Goal: Task Accomplishment & Management: Manage account settings

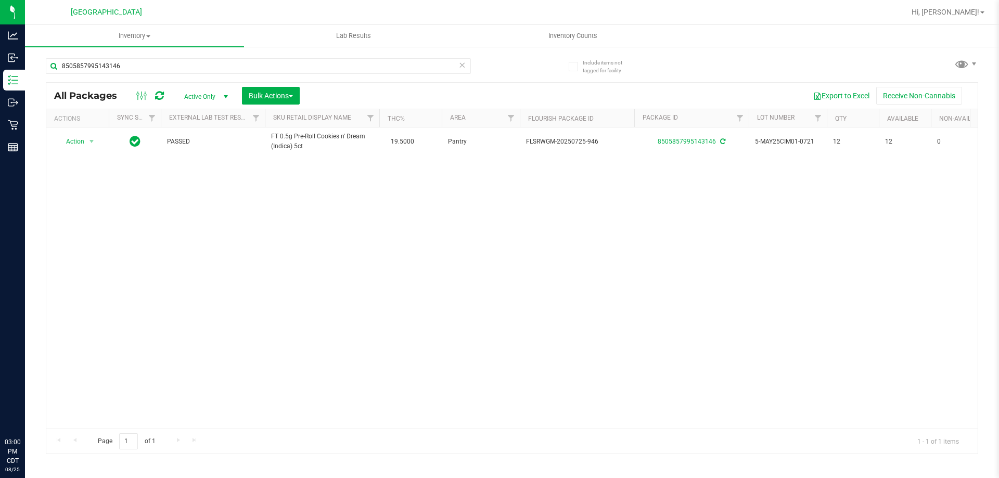
click at [0, 46] on div "Analytics Inbound Inventory Outbound Retail Reports 03:00 PM CDT 08/25/2025 08/…" at bounding box center [499, 239] width 999 height 478
type input "hash"
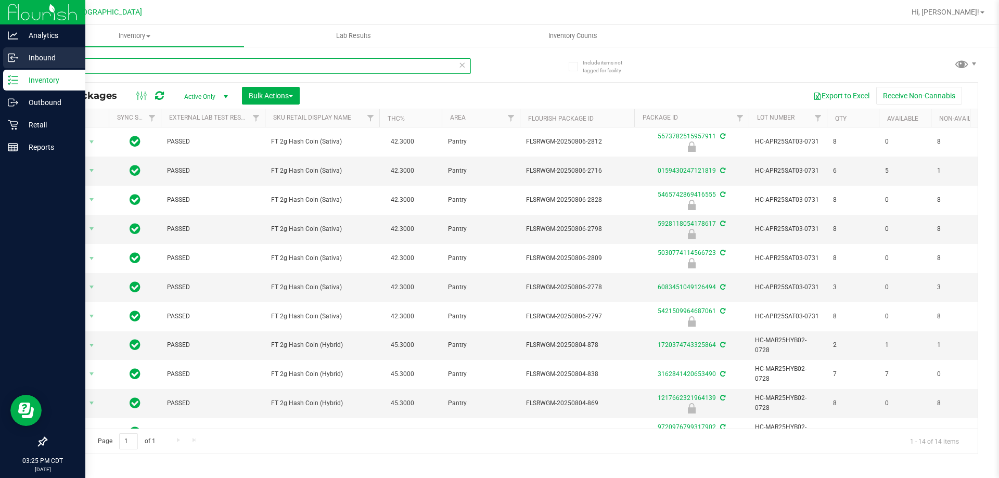
drag, startPoint x: 124, startPoint y: 63, endPoint x: 21, endPoint y: 68, distance: 103.2
click at [21, 68] on div "Analytics Inbound Inventory Outbound Retail Reports 03:25 PM CDT 08/25/2025 08/…" at bounding box center [499, 239] width 999 height 478
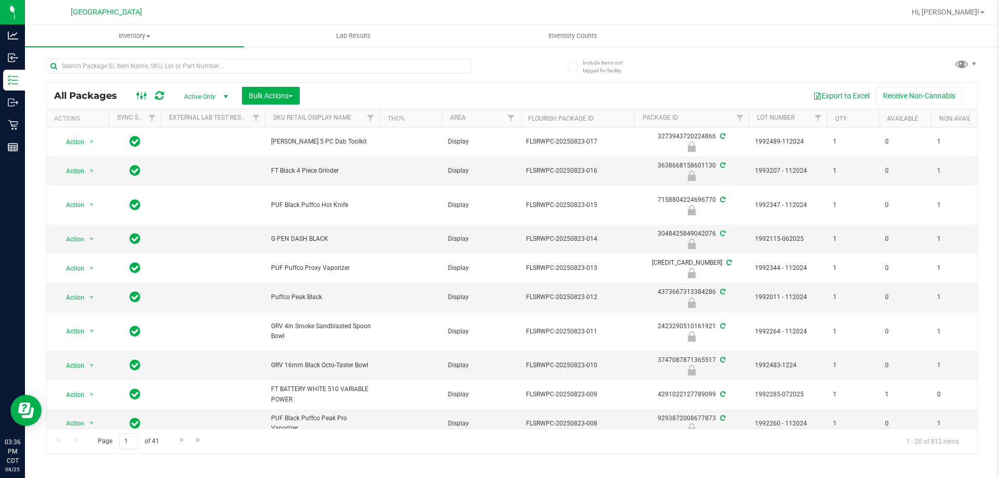
click at [144, 96] on ellipse at bounding box center [145, 95] width 3 height 3
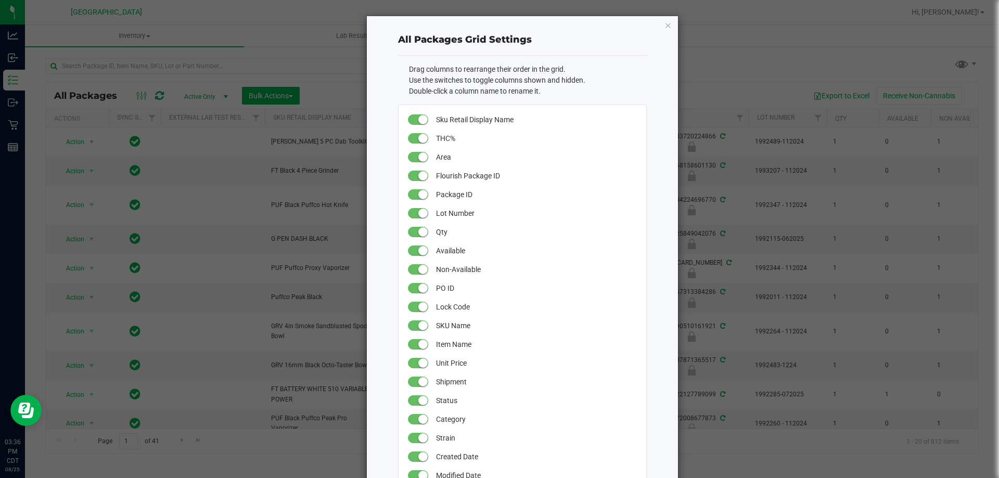
click at [272, 28] on ngb-modal-window "All Packages Grid Settings Drag columns to rearrange their order in the grid. U…" at bounding box center [503, 239] width 1007 height 478
click at [665, 26] on icon "button" at bounding box center [668, 25] width 7 height 12
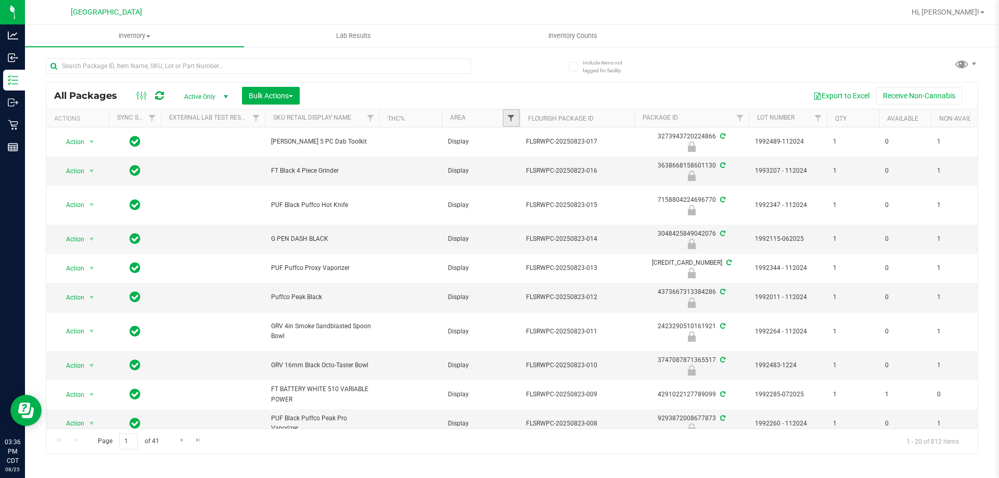
click at [509, 121] on span "Filter" at bounding box center [511, 118] width 8 height 8
click at [516, 177] on input "Display" at bounding box center [516, 176] width 7 height 7
checkbox input "true"
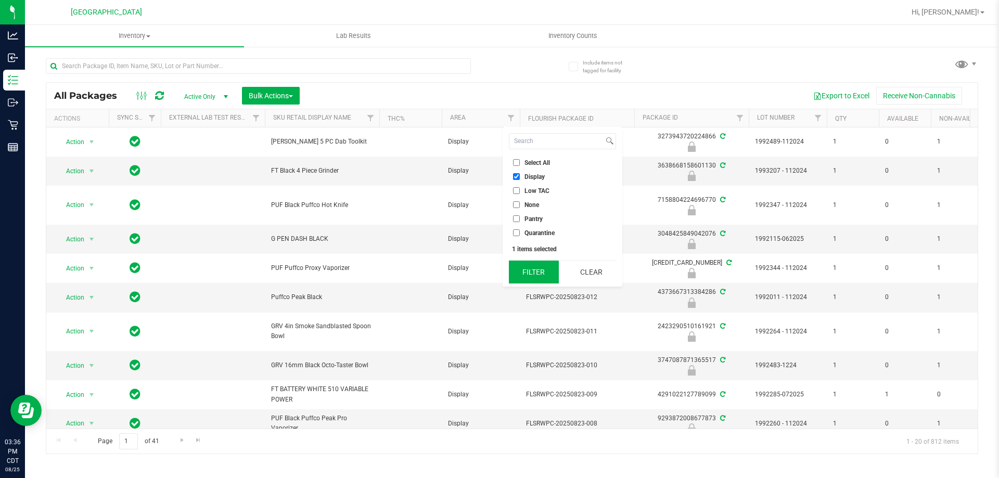
click at [538, 274] on button "Filter" at bounding box center [534, 272] width 50 height 23
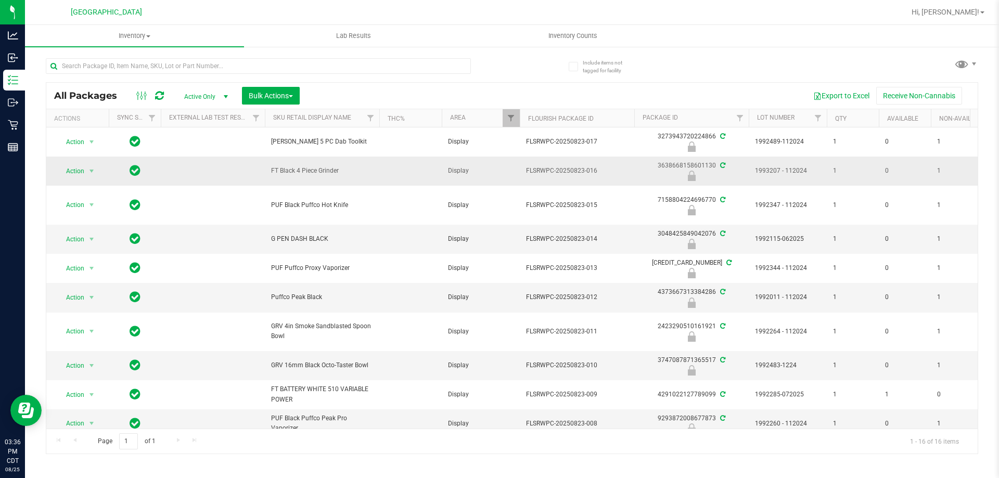
drag, startPoint x: 352, startPoint y: 168, endPoint x: 264, endPoint y: 167, distance: 88.0
copy tr "FT Black 4 Piece Grinder"
click at [147, 66] on input "text" at bounding box center [258, 66] width 425 height 16
paste input "FT Black 4 Piece Grinder"
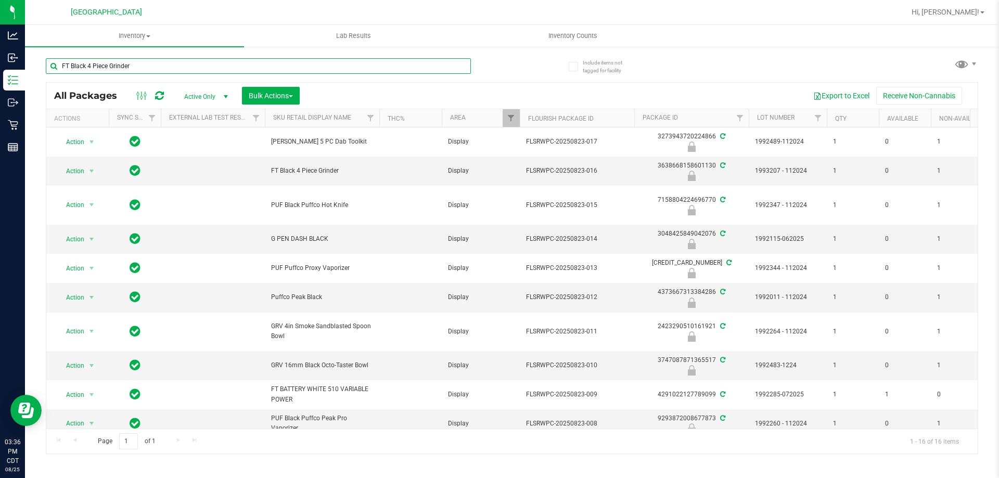
type input "FT Black 4 Piece Grinder"
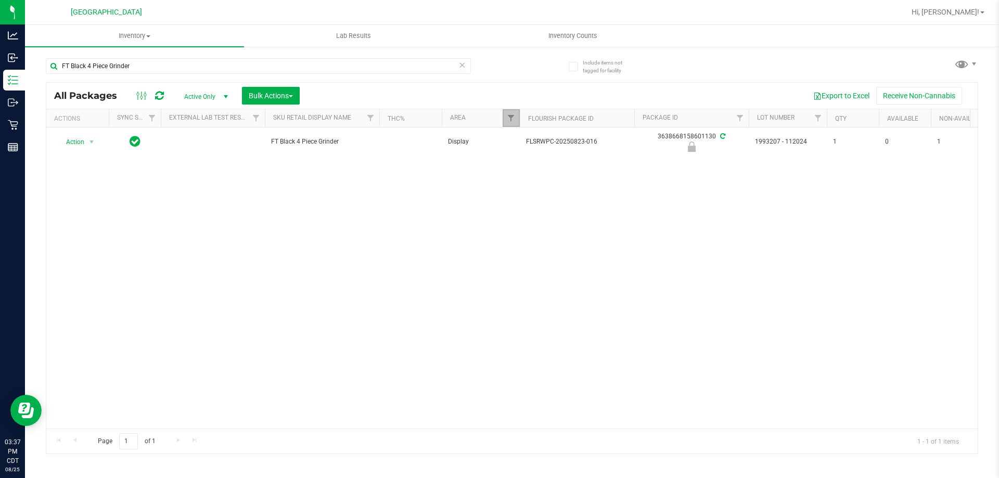
click at [505, 122] on link "Filter" at bounding box center [511, 118] width 17 height 18
click at [515, 163] on input "Select All" at bounding box center [516, 162] width 7 height 7
checkbox input "true"
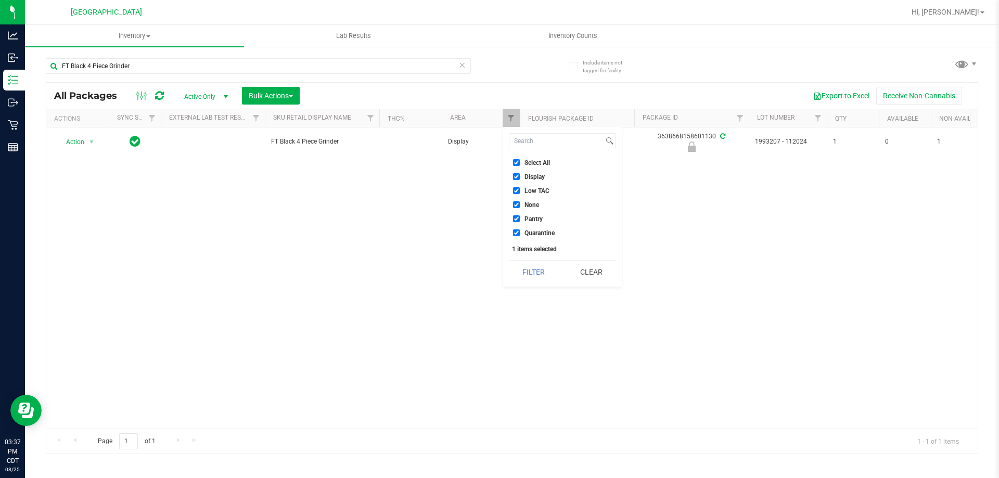
checkbox input "true"
click at [537, 269] on button "Filter" at bounding box center [534, 272] width 50 height 23
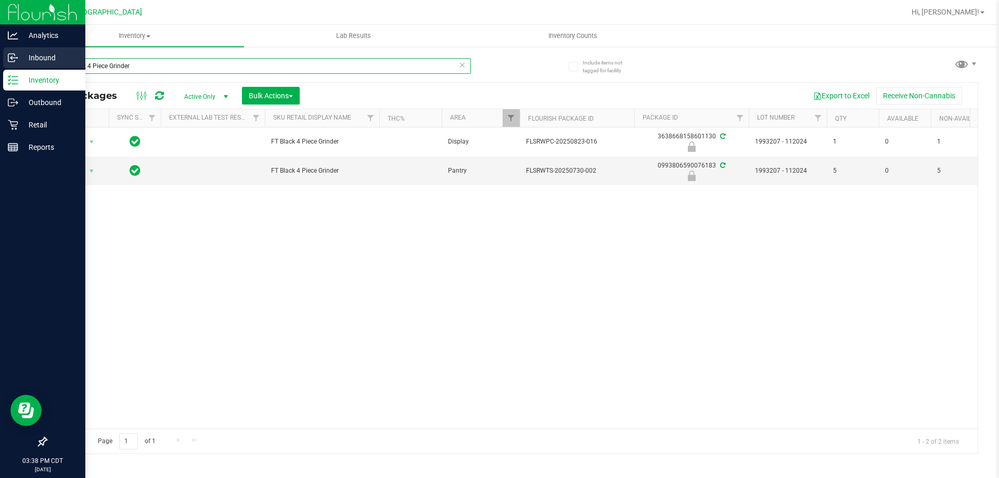
drag, startPoint x: 151, startPoint y: 71, endPoint x: 0, endPoint y: 49, distance: 152.9
click at [0, 49] on div "Analytics Inbound Inventory Outbound Retail Reports 03:38 PM CDT 08/25/2025 08/…" at bounding box center [499, 239] width 999 height 478
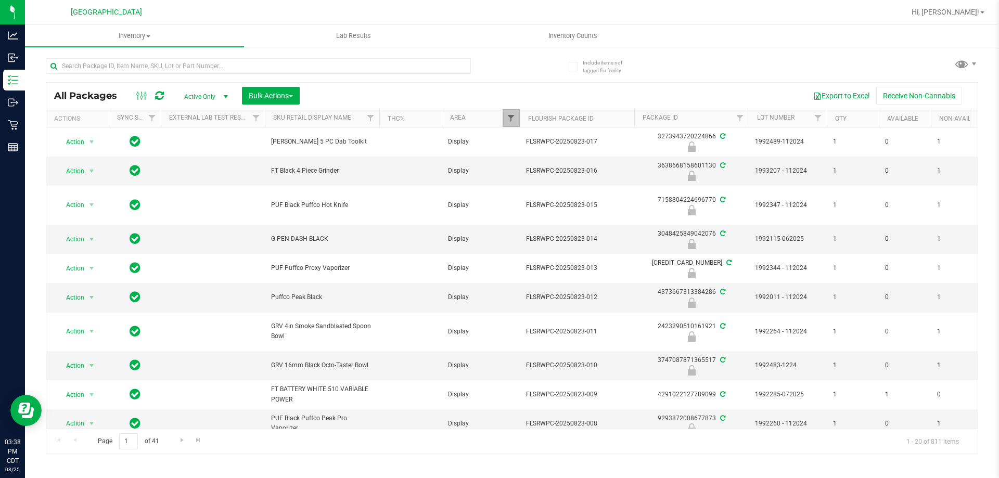
click at [512, 118] on span "Filter" at bounding box center [511, 118] width 8 height 8
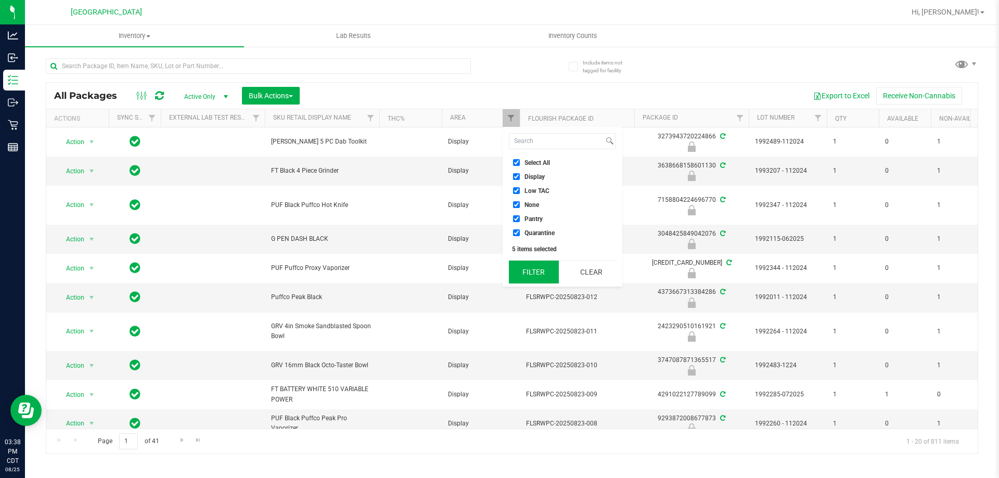
click at [547, 275] on button "Filter" at bounding box center [534, 272] width 50 height 23
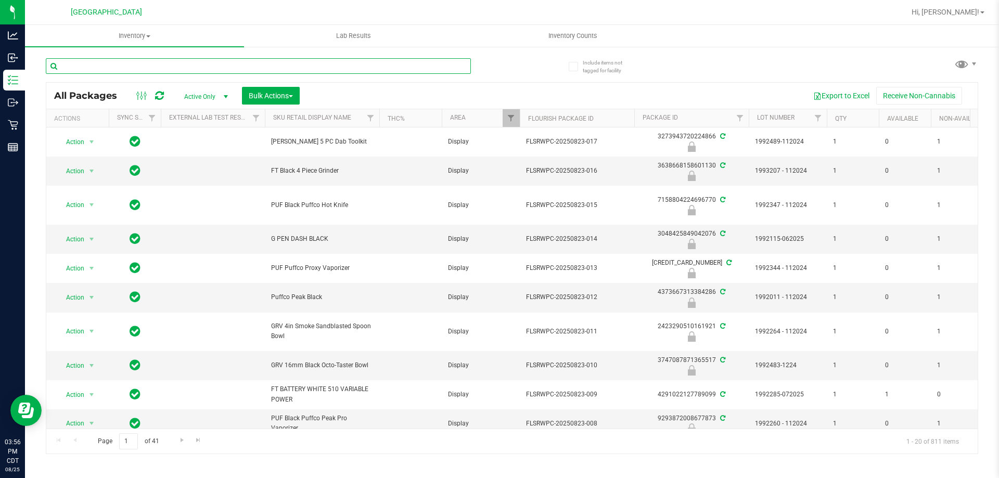
click at [189, 67] on input "text" at bounding box center [258, 66] width 425 height 16
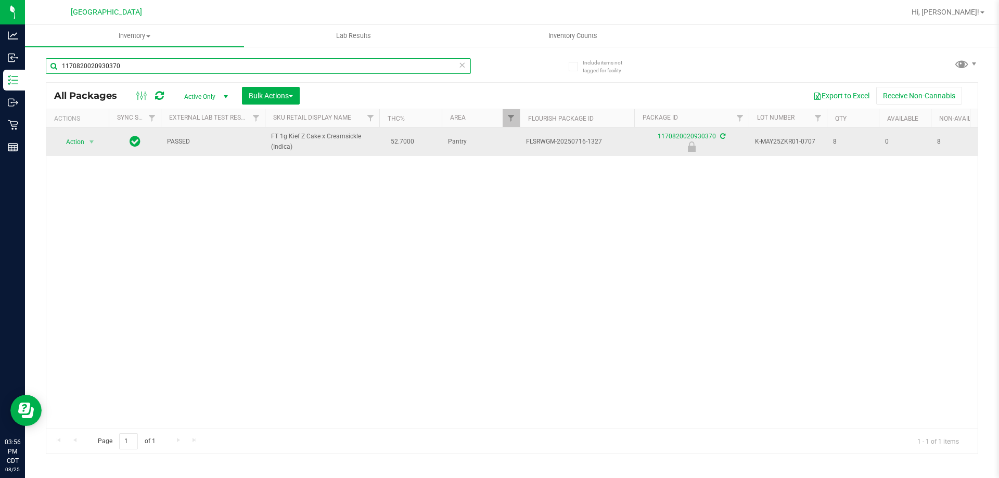
type input "1170820020930370"
click at [83, 133] on td "Action Action Edit attributes Global inventory Locate package Package audit log…" at bounding box center [77, 142] width 62 height 29
click at [86, 146] on span "select" at bounding box center [91, 142] width 13 height 15
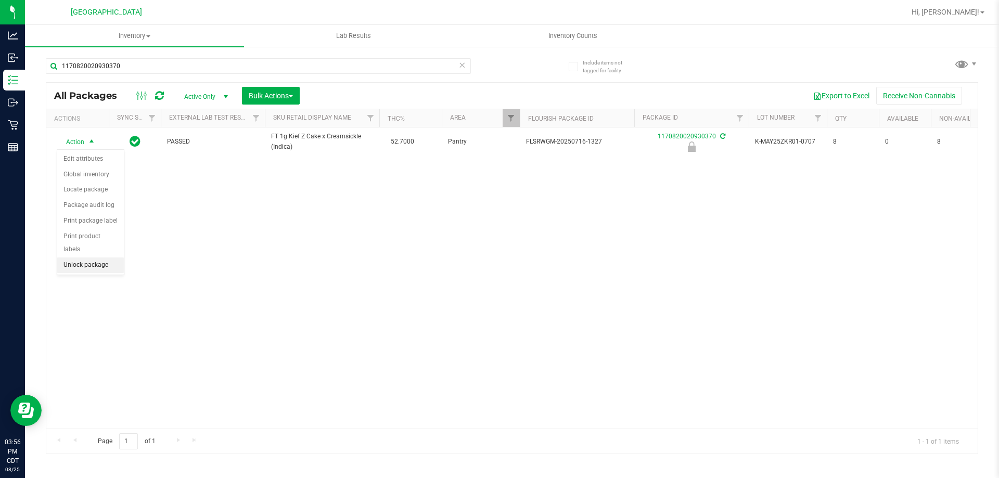
click at [98, 258] on li "Unlock package" at bounding box center [90, 266] width 67 height 16
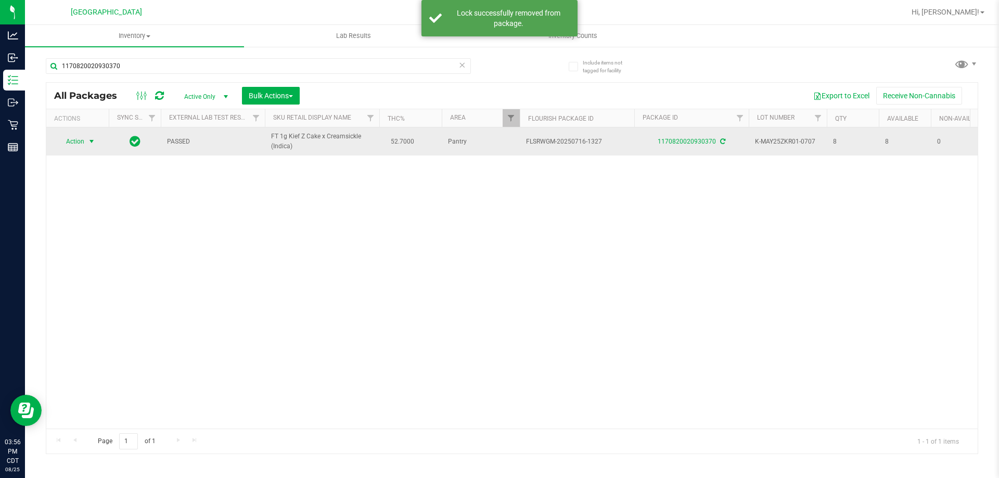
click at [79, 135] on span "Action" at bounding box center [71, 141] width 28 height 15
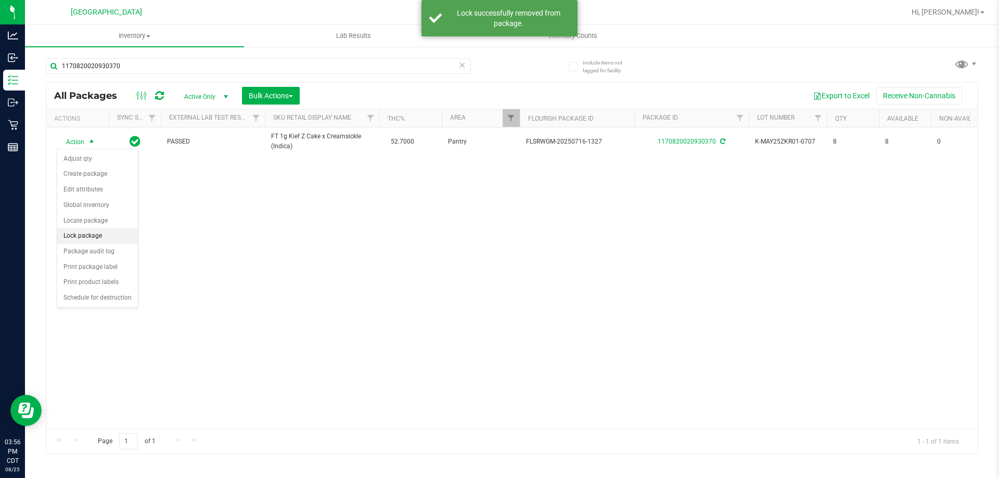
click at [92, 230] on li "Lock package" at bounding box center [97, 236] width 81 height 16
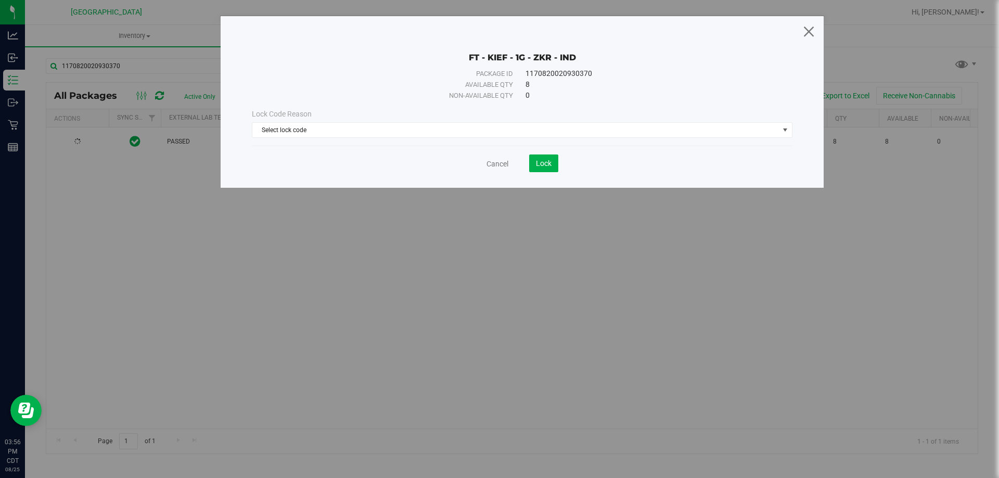
click at [805, 29] on icon at bounding box center [809, 31] width 14 height 25
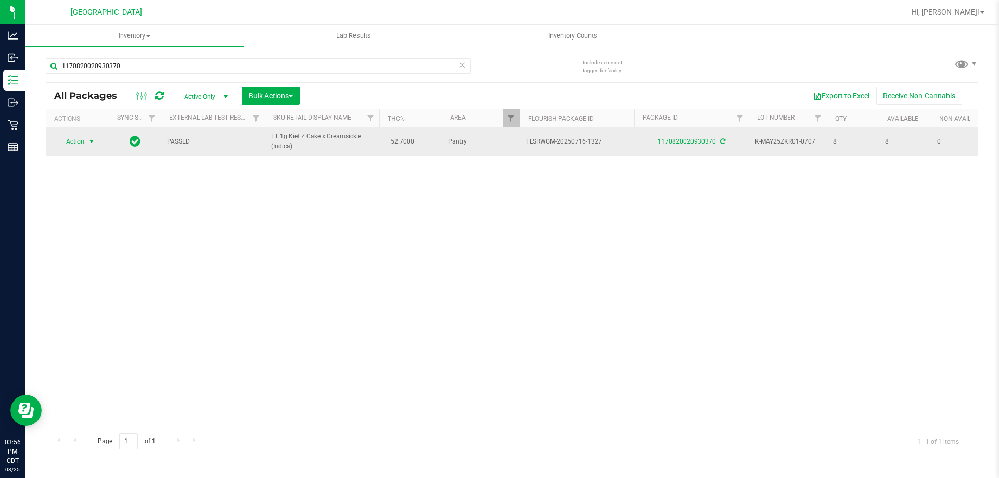
click at [80, 141] on span "Action" at bounding box center [71, 141] width 28 height 15
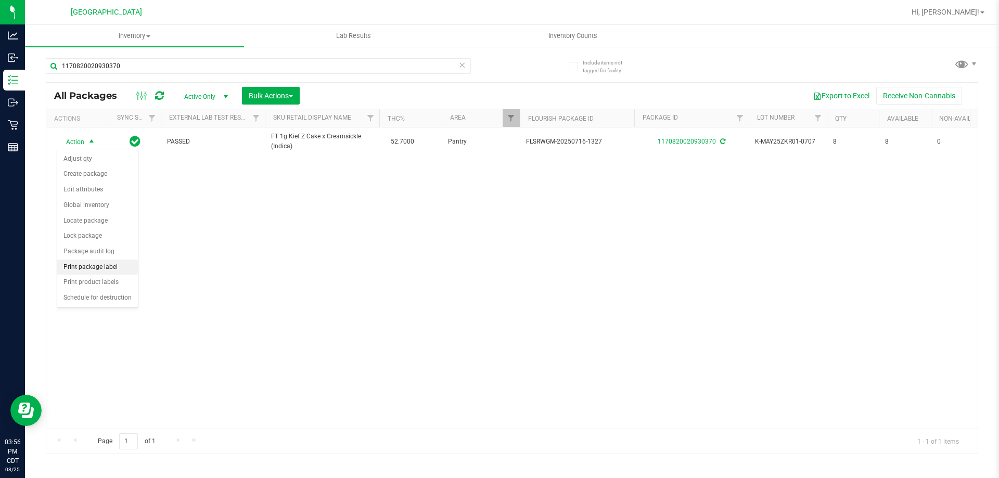
click at [110, 264] on li "Print package label" at bounding box center [97, 268] width 81 height 16
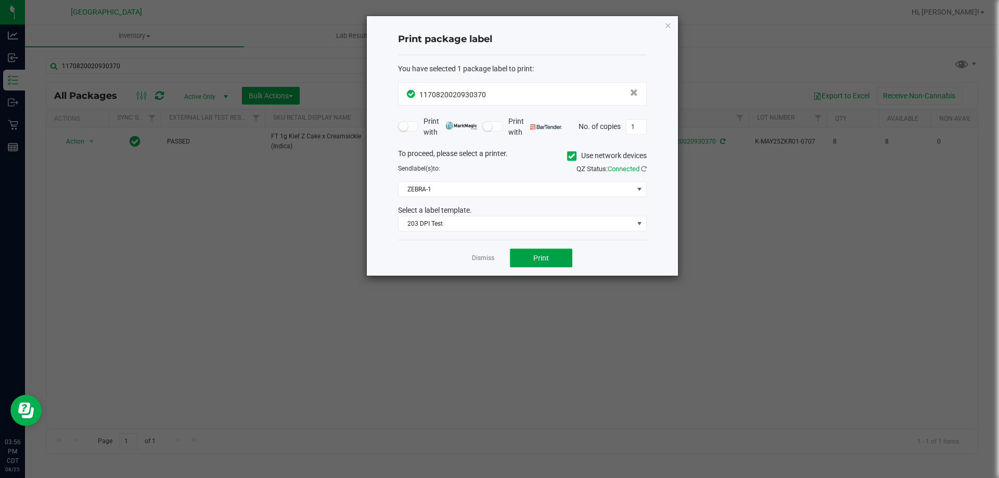
click at [534, 258] on span "Print" at bounding box center [541, 258] width 16 height 8
click at [667, 24] on icon "button" at bounding box center [668, 25] width 7 height 12
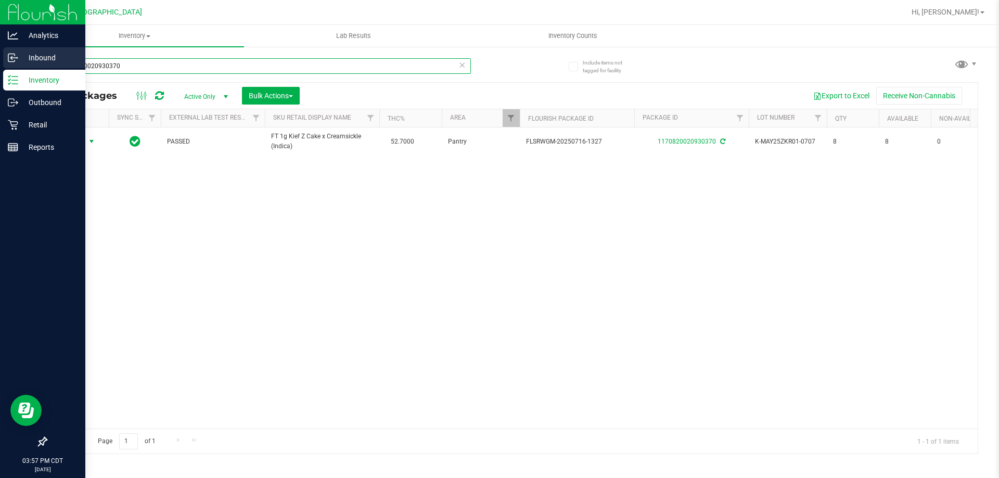
drag, startPoint x: 153, startPoint y: 69, endPoint x: 1, endPoint y: 50, distance: 153.7
click at [0, 50] on div "Analytics Inbound Inventory Outbound Retail Reports 03:57 PM CDT 08/25/2025 08/…" at bounding box center [499, 239] width 999 height 478
type input "\"
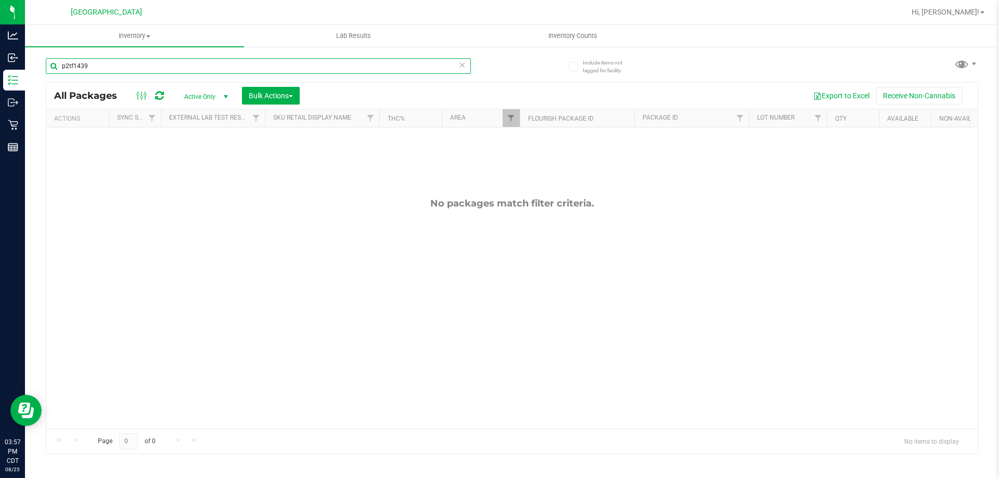
type input "p2tf1439"
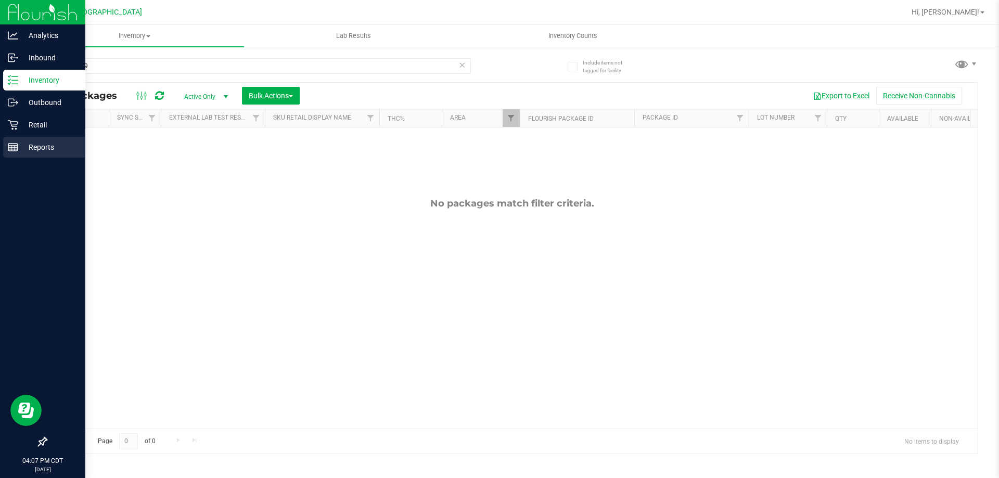
click at [21, 150] on p "Reports" at bounding box center [49, 147] width 62 height 12
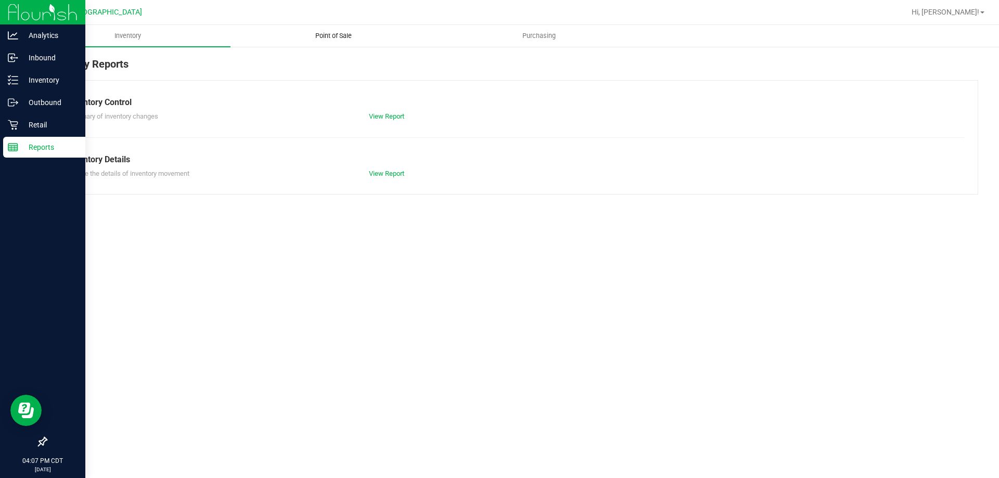
click at [362, 33] on span "Point of Sale" at bounding box center [333, 35] width 65 height 9
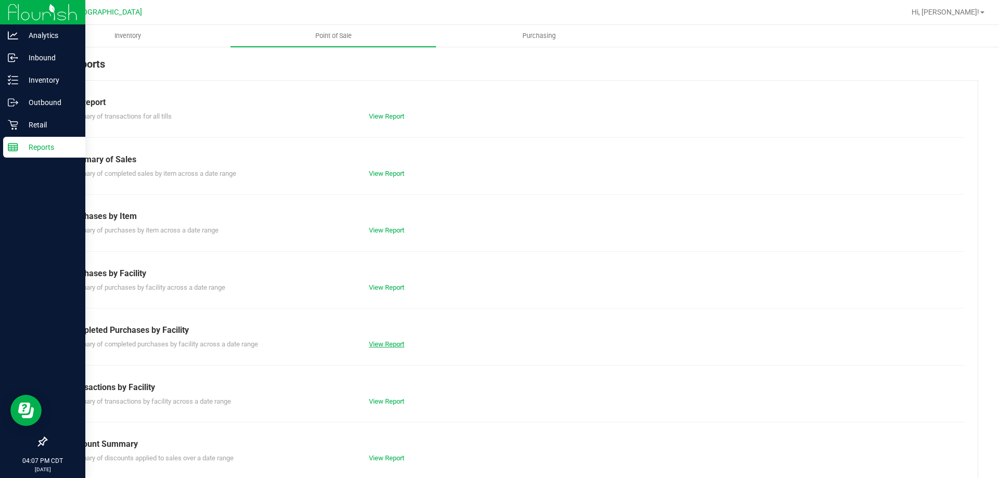
click at [383, 349] on div "View Report" at bounding box center [436, 344] width 151 height 10
click at [393, 343] on link "View Report" at bounding box center [386, 344] width 35 height 8
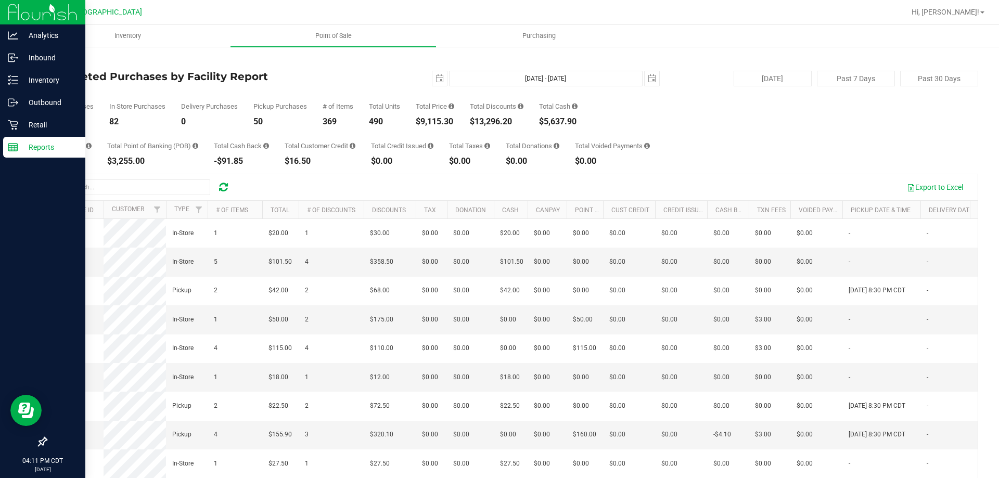
click at [48, 61] on link "Back" at bounding box center [54, 60] width 16 height 7
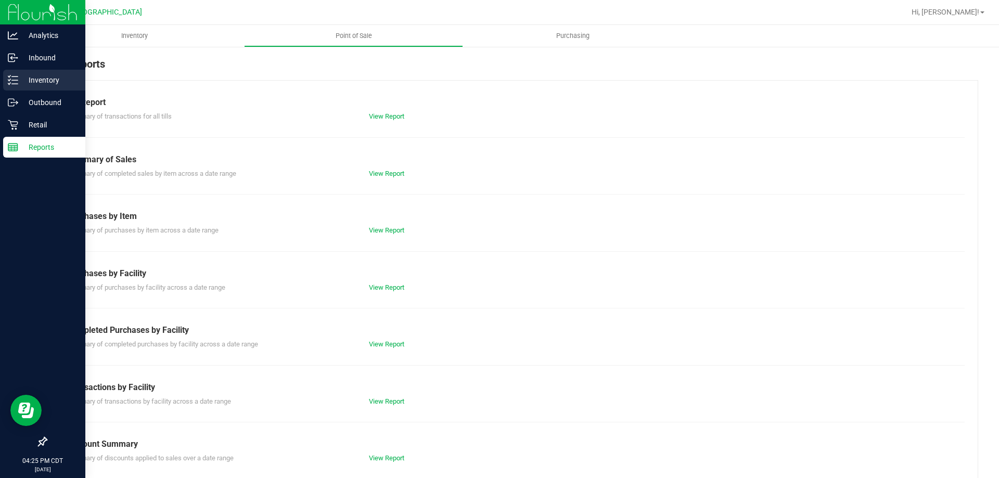
click at [56, 70] on div "Inventory" at bounding box center [44, 80] width 82 height 21
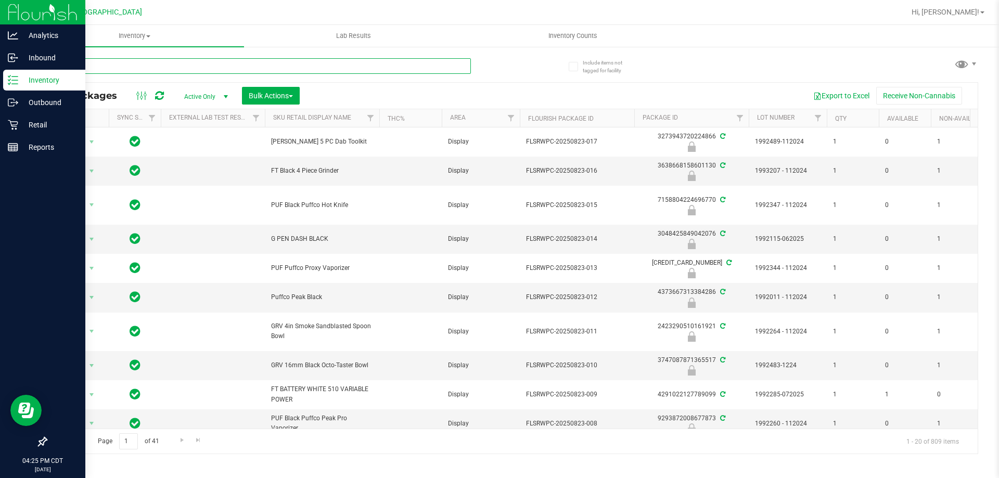
click at [108, 69] on input "text" at bounding box center [258, 66] width 425 height 16
type input "d"
type input "sat"
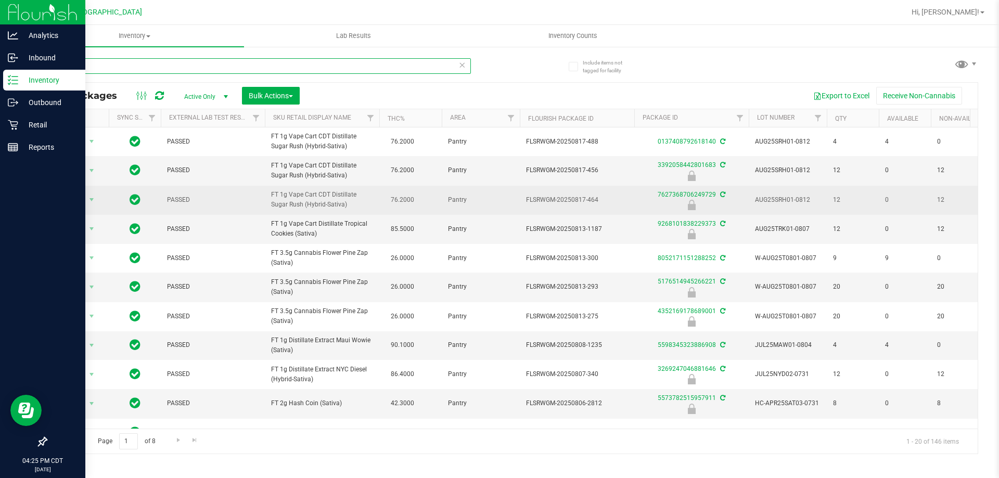
scroll to position [308, 0]
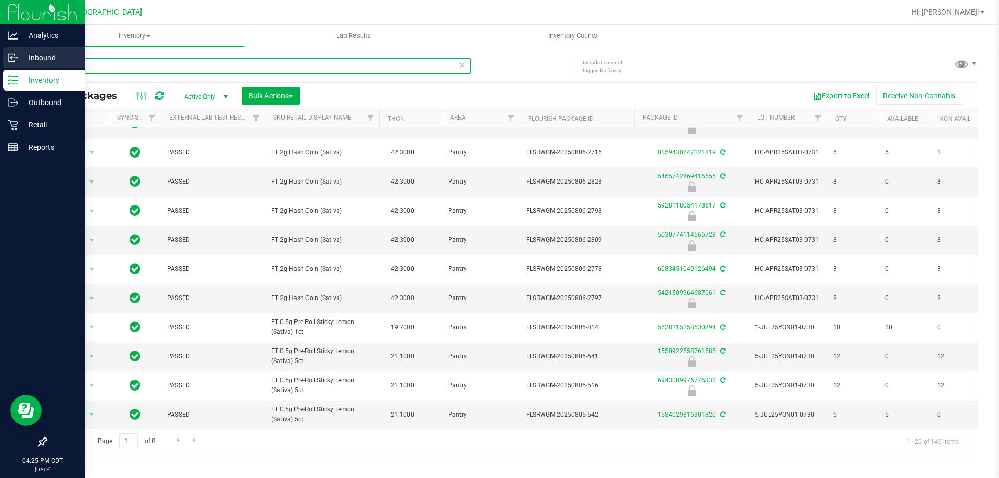
drag, startPoint x: 173, startPoint y: 66, endPoint x: 0, endPoint y: 65, distance: 173.3
click at [0, 65] on div "Analytics Inbound Inventory Outbound Retail Reports 04:25 PM CDT 08/25/2025 08/…" at bounding box center [499, 239] width 999 height 478
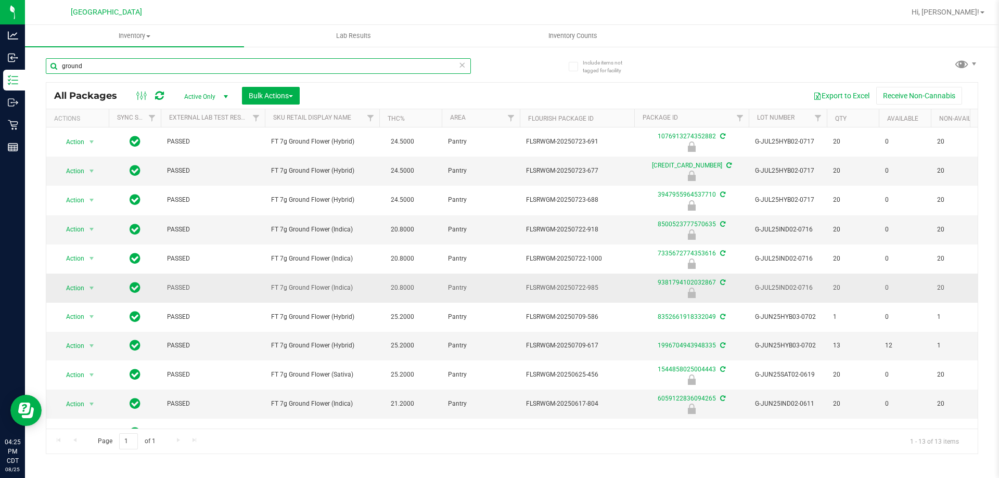
scroll to position [84, 0]
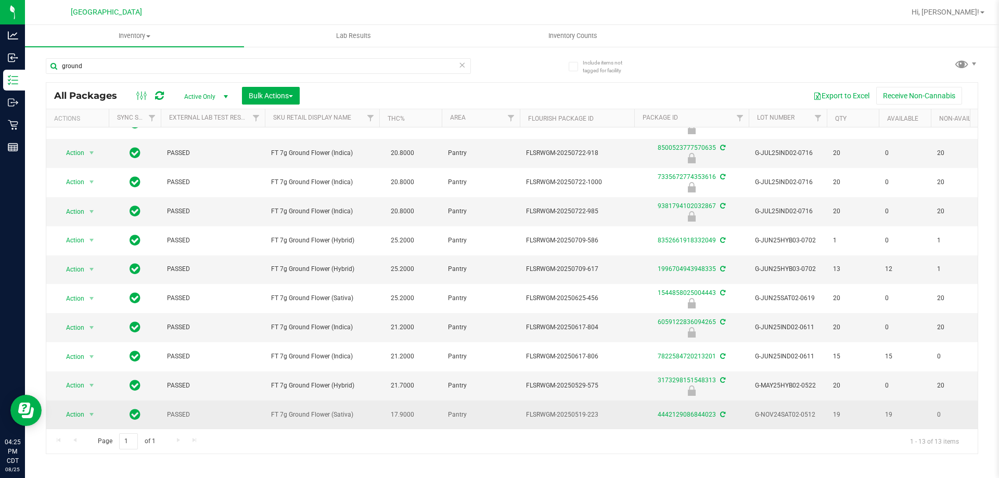
drag, startPoint x: 357, startPoint y: 412, endPoint x: 267, endPoint y: 406, distance: 90.2
click at [267, 406] on td "FT 7g Ground Flower (Sativa)" at bounding box center [322, 415] width 114 height 28
copy span "FT 7g Ground Flower (Sativa)"
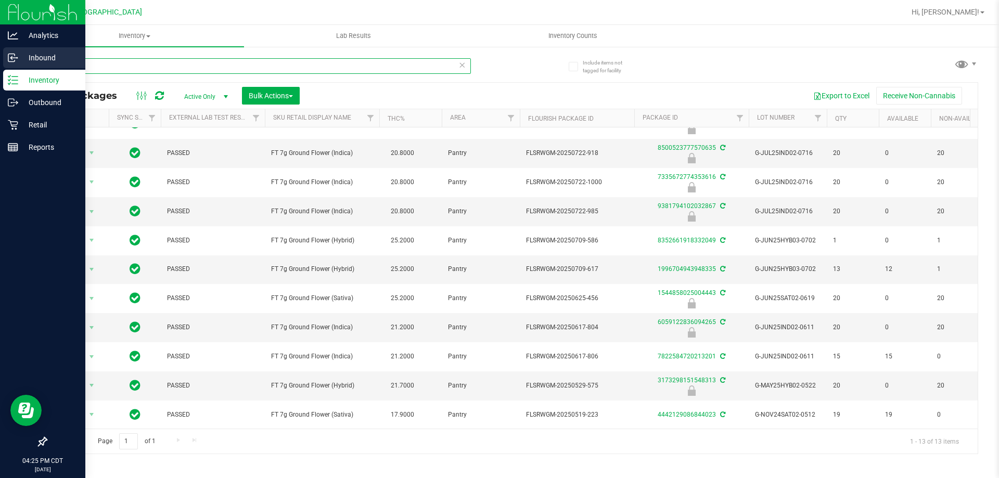
drag, startPoint x: 97, startPoint y: 69, endPoint x: 0, endPoint y: 69, distance: 96.8
click at [0, 69] on div "Analytics Inbound Inventory Outbound Retail Reports 04:25 PM CDT 08/25/2025 08/…" at bounding box center [499, 239] width 999 height 478
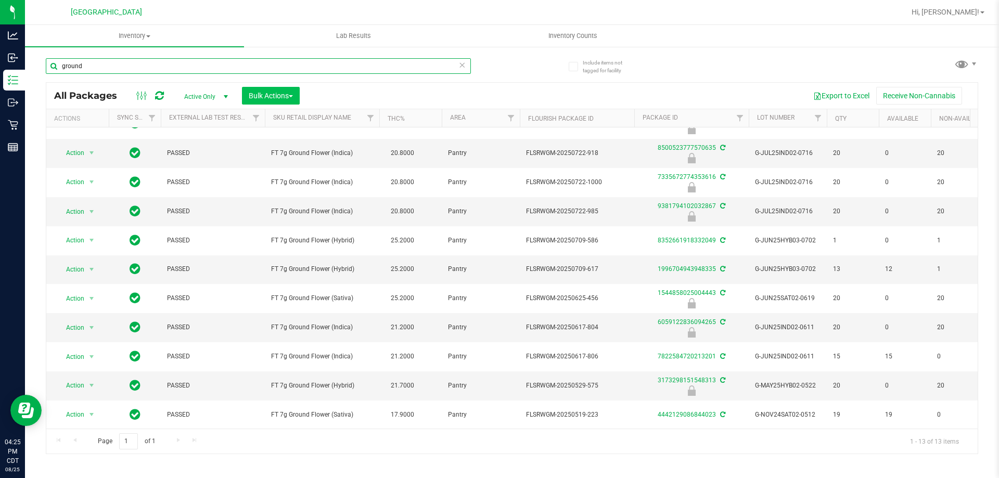
paste input "FT 7g Ground Flower (Sativa)"
type input "FT 7g Ground Flower (Sativa)"
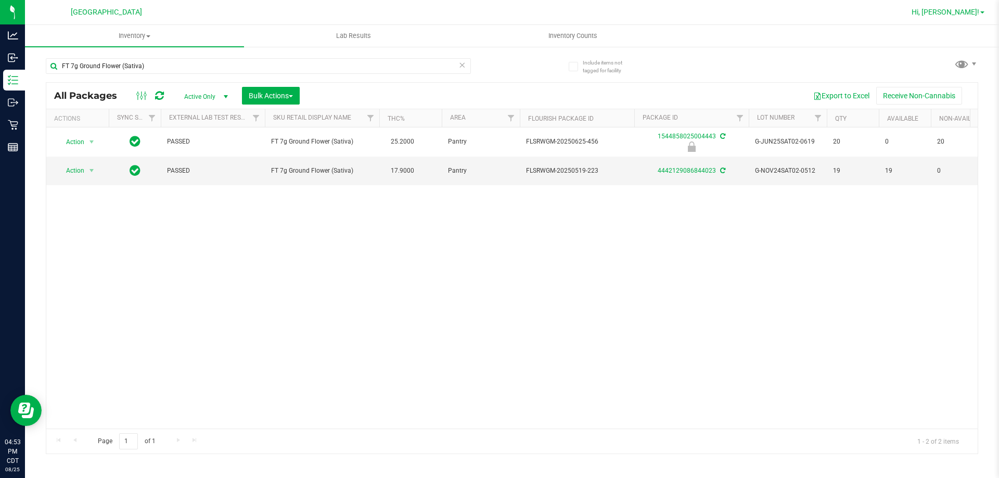
click at [970, 13] on span "Hi, [PERSON_NAME]!" at bounding box center [946, 12] width 68 height 8
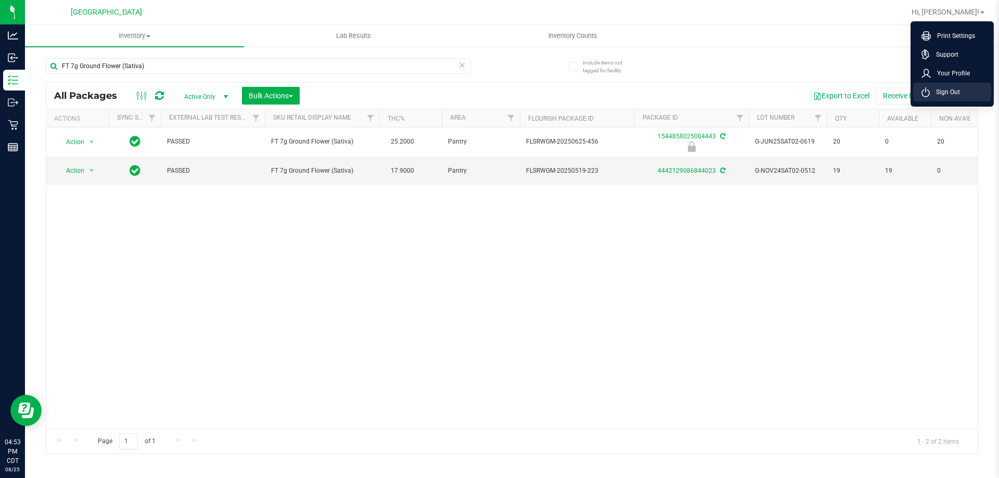
click at [944, 91] on span "Sign Out" at bounding box center [945, 92] width 30 height 10
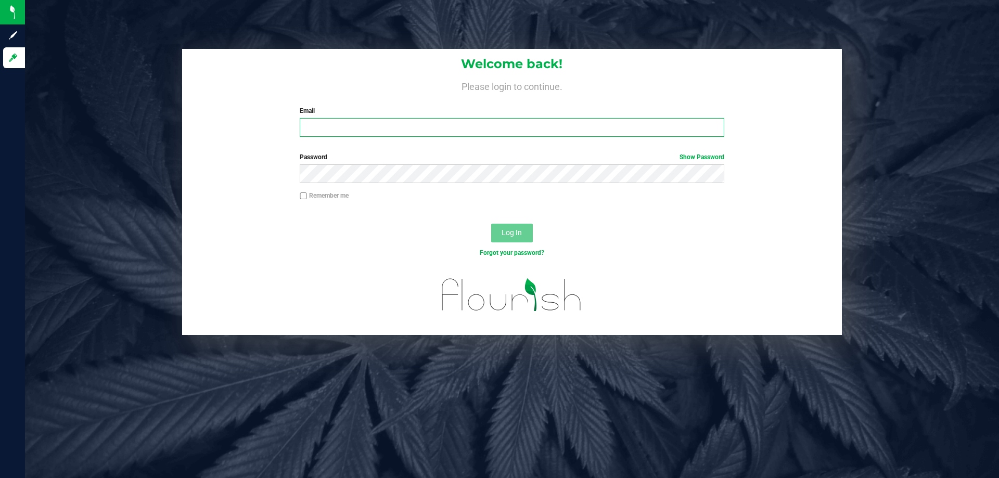
click at [346, 135] on input "Email" at bounding box center [512, 127] width 424 height 19
type input "[EMAIL_ADDRESS][DOMAIN_NAME]"
click at [491, 224] on button "Log In" at bounding box center [512, 233] width 42 height 19
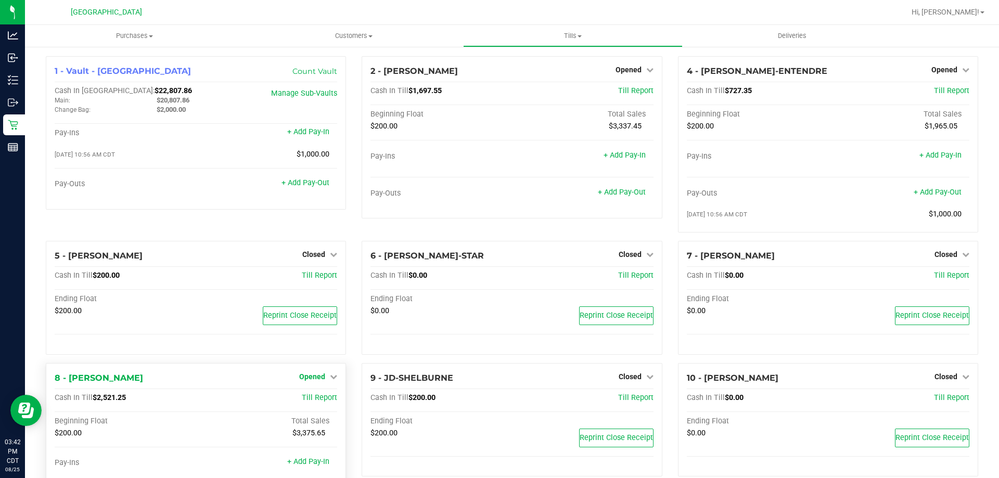
click at [315, 375] on span "Opened" at bounding box center [312, 377] width 26 height 8
click at [354, 231] on div "2 - JAY-MCCARROLL Opened Close Till Cash In Till $1,697.55 Till Report Beginnin…" at bounding box center [512, 148] width 316 height 185
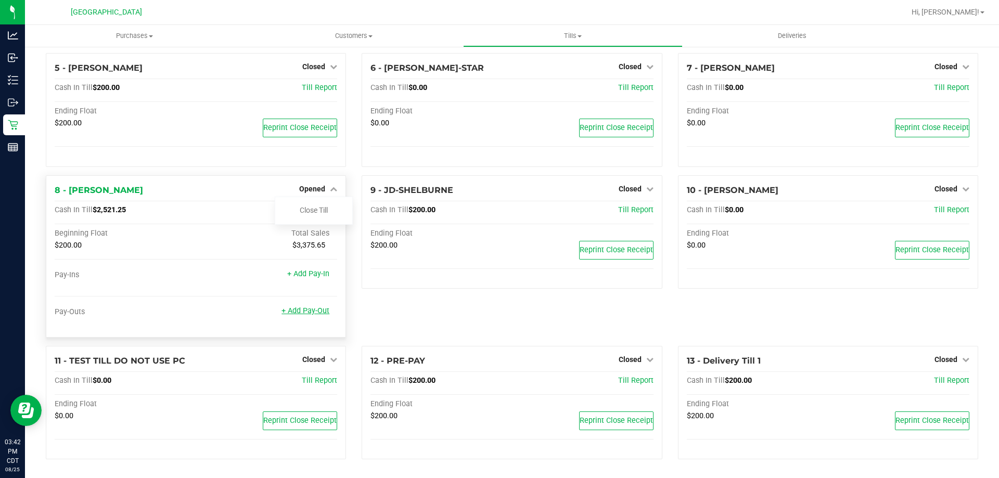
click at [303, 315] on link "+ Add Pay-Out" at bounding box center [306, 311] width 48 height 9
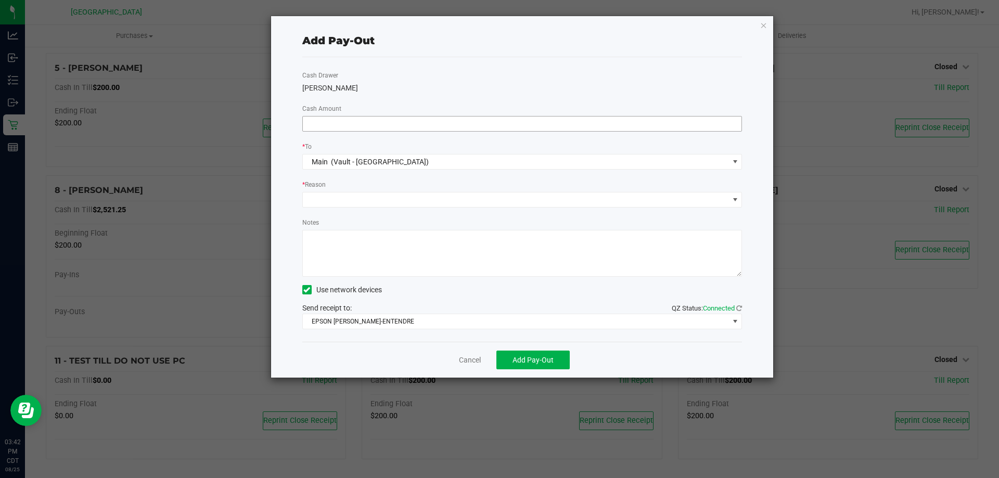
click at [395, 131] on input at bounding box center [522, 124] width 439 height 15
type input "$2,000.00"
click at [334, 196] on span at bounding box center [516, 200] width 426 height 15
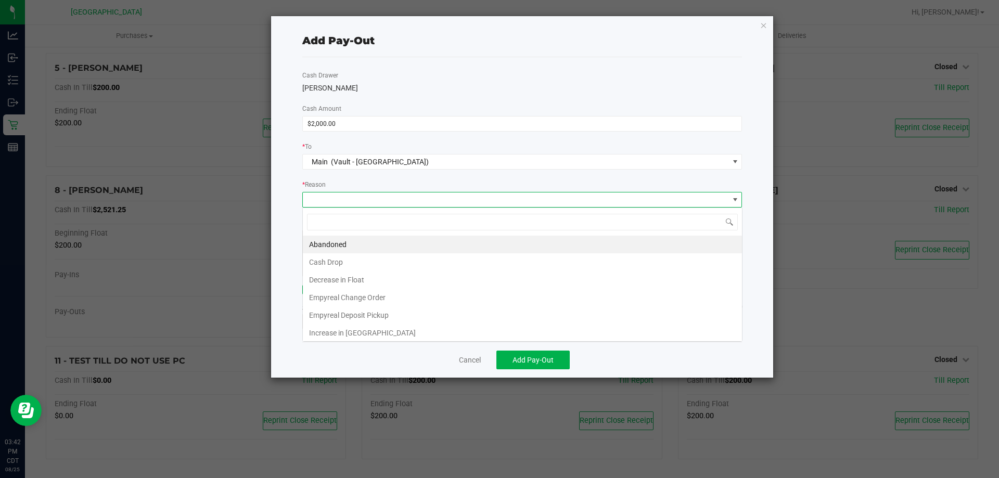
scroll to position [16, 440]
click at [320, 262] on li "Cash Drop" at bounding box center [522, 262] width 439 height 18
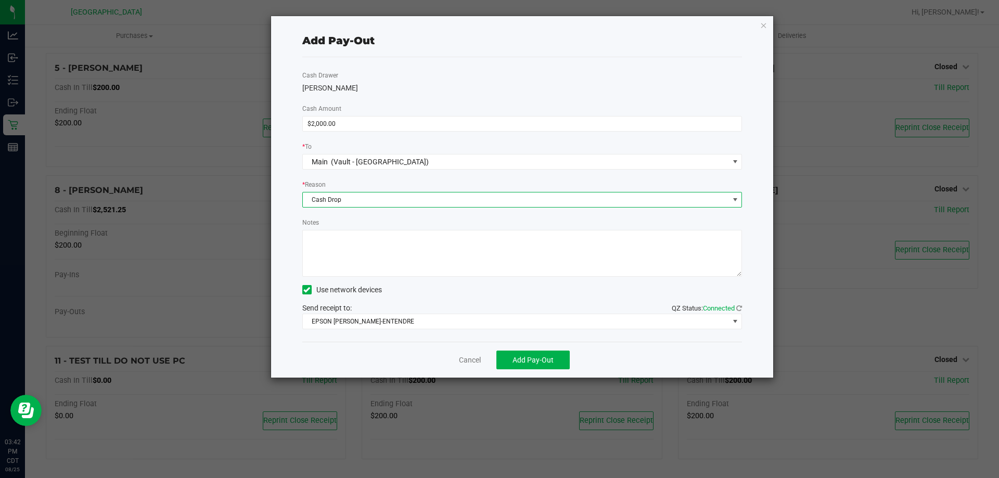
click at [335, 259] on textarea "Notes" at bounding box center [522, 253] width 440 height 47
type textarea "ML"
click at [527, 363] on span "Add Pay-Out" at bounding box center [533, 360] width 41 height 8
click at [765, 27] on icon "button" at bounding box center [763, 25] width 7 height 12
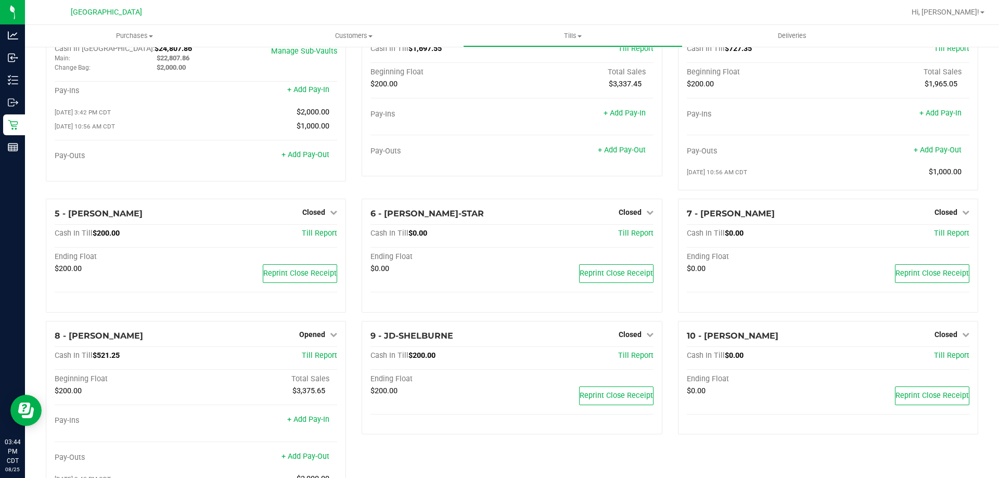
scroll to position [0, 0]
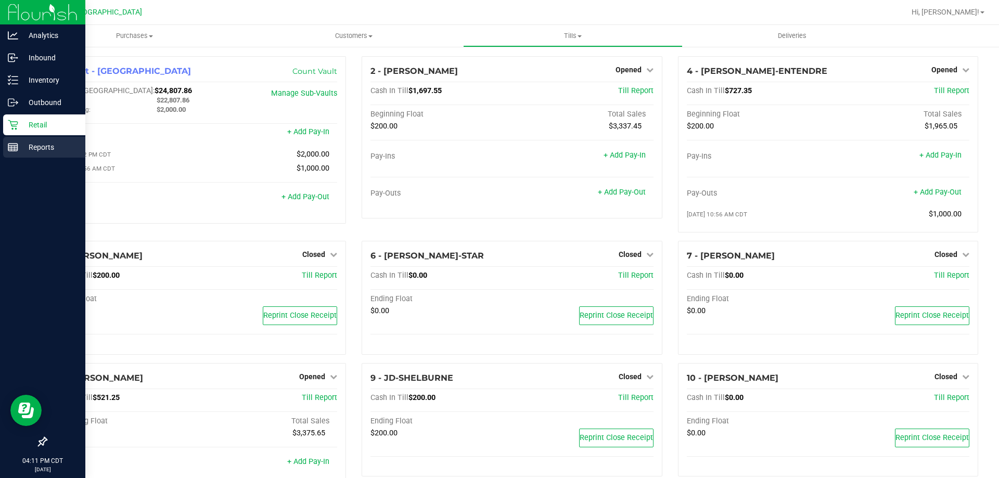
click at [18, 150] on rect at bounding box center [12, 147] width 9 height 7
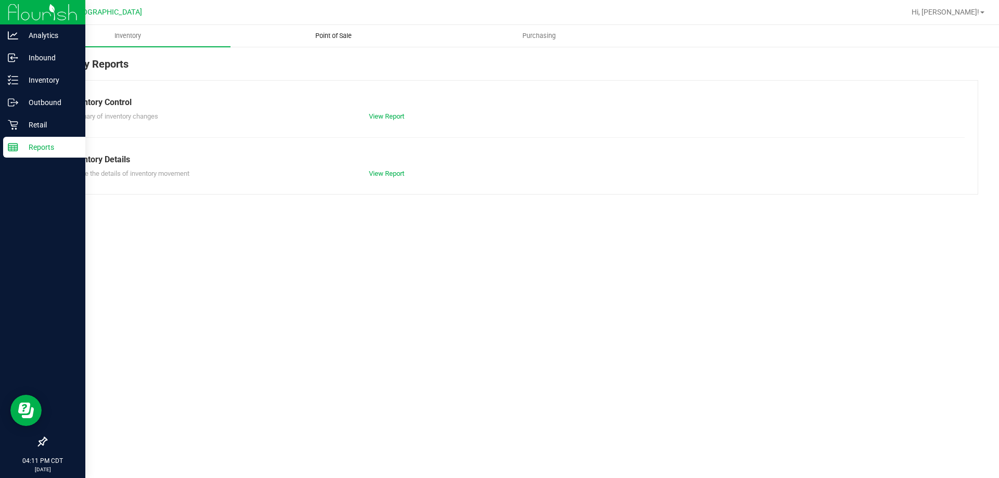
click at [339, 33] on span "Point of Sale" at bounding box center [333, 35] width 65 height 9
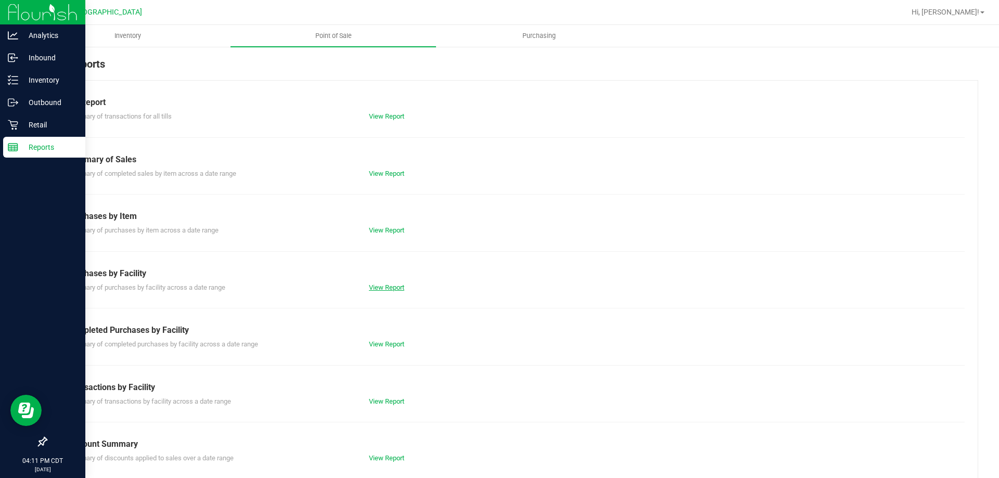
click at [383, 289] on link "View Report" at bounding box center [386, 288] width 35 height 8
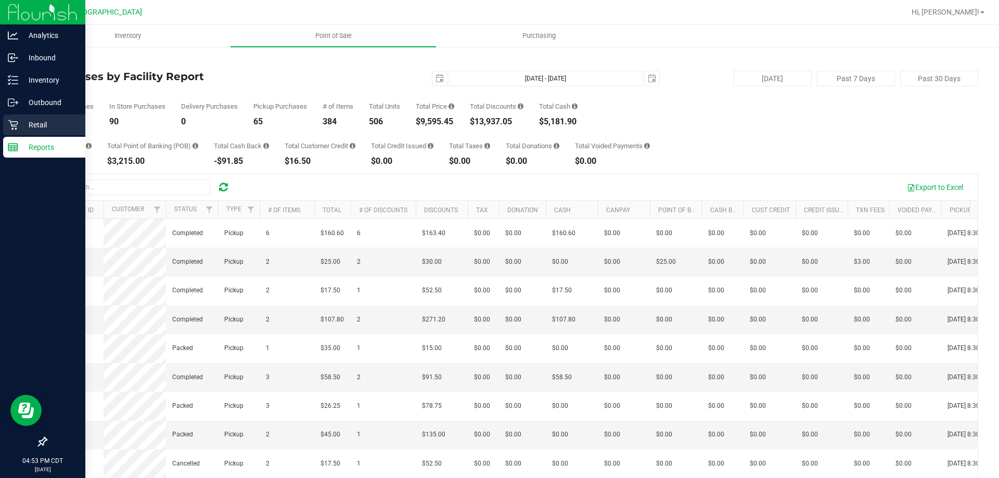
click at [33, 122] on p "Retail" at bounding box center [49, 125] width 62 height 12
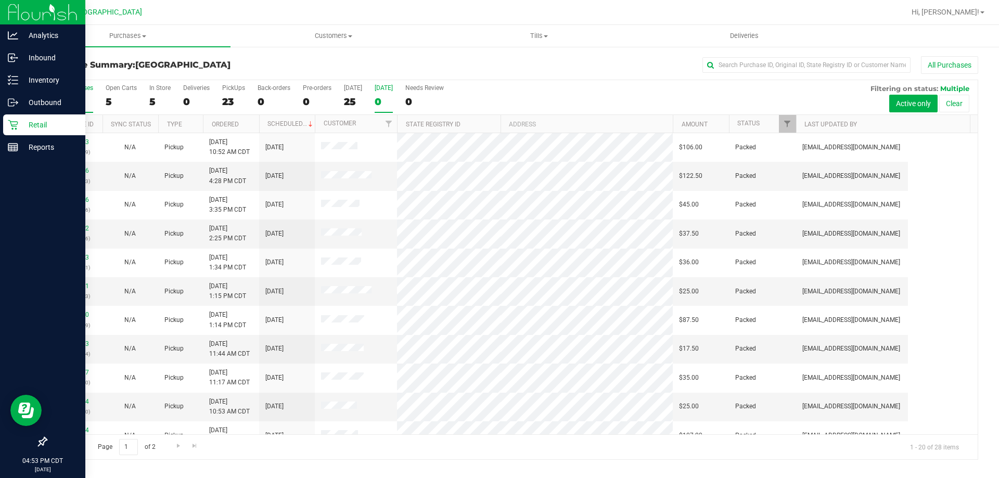
drag, startPoint x: 445, startPoint y: 118, endPoint x: 382, endPoint y: 112, distance: 63.2
click at [382, 112] on div "All Purchases 28 Open Carts 5 In Store 5 Deliveries 0 PickUps 23 Back-orders 0 …" at bounding box center [512, 270] width 933 height 380
